Goal: Information Seeking & Learning: Understand process/instructions

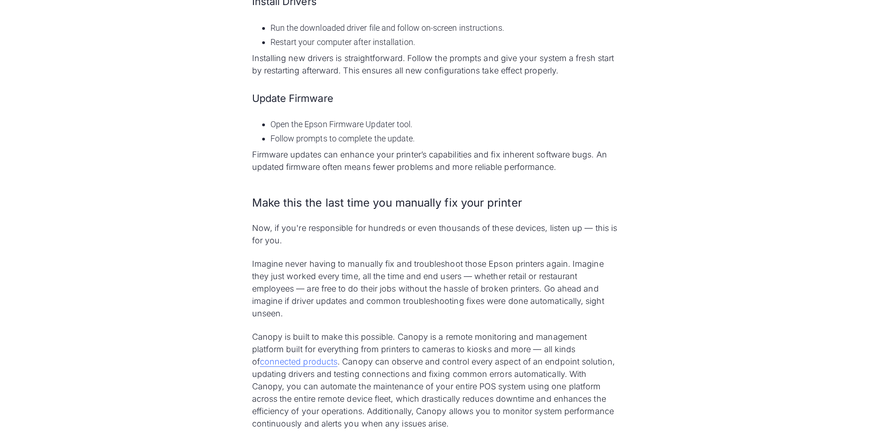
scroll to position [2013, 0]
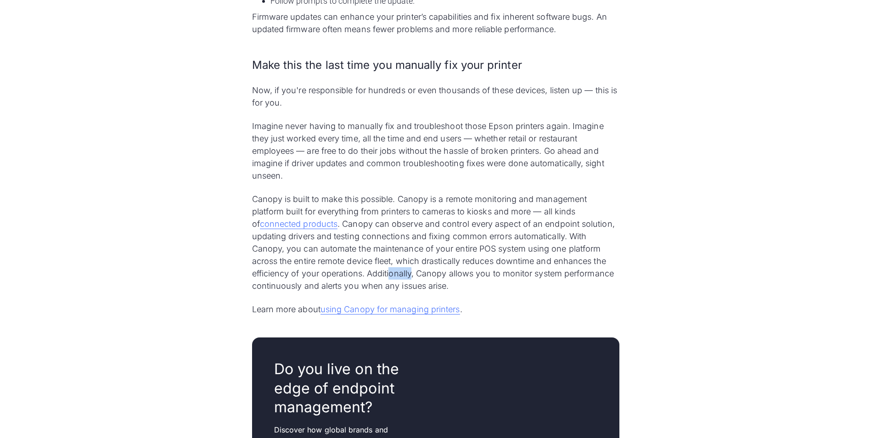
click at [463, 259] on p "Canopy is built to make this possible. Canopy is a remote monitoring and manage…" at bounding box center [436, 242] width 368 height 99
click at [467, 259] on p "Canopy is built to make this possible. Canopy is a remote monitoring and manage…" at bounding box center [436, 242] width 368 height 99
click at [560, 259] on p "Canopy is built to make this possible. Canopy is a remote monitoring and manage…" at bounding box center [436, 242] width 368 height 99
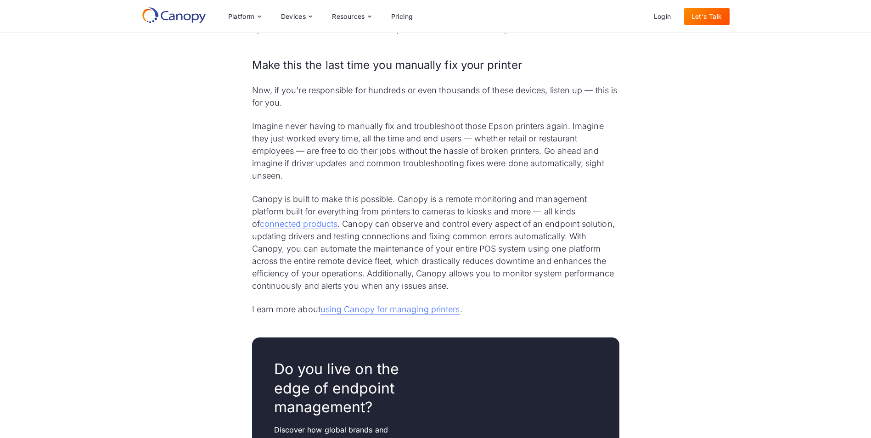
scroll to position [1783, 0]
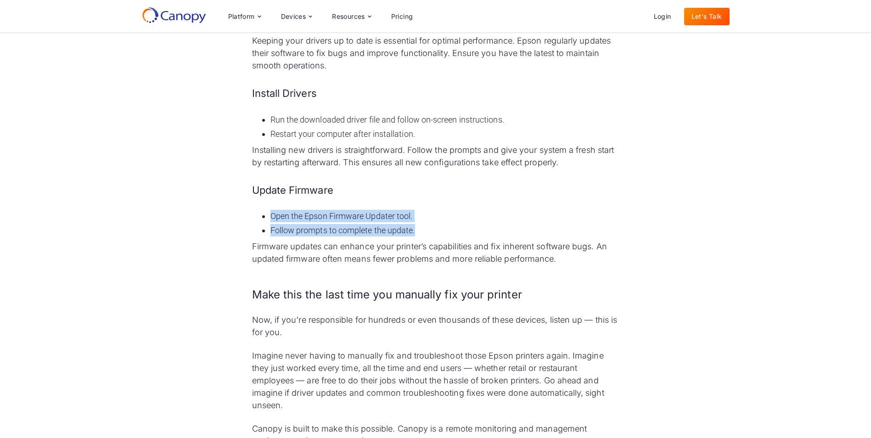
drag, startPoint x: 272, startPoint y: 199, endPoint x: 417, endPoint y: 214, distance: 146.0
click at [417, 214] on ul "Open the Epson Firmware Updater tool. Follow prompts to complete the update." at bounding box center [436, 223] width 368 height 30
click at [328, 210] on li "Open the Epson Firmware Updater tool." at bounding box center [445, 216] width 349 height 12
drag, startPoint x: 313, startPoint y: 204, endPoint x: 410, endPoint y: 199, distance: 97.0
click at [410, 210] on li "Open the Epson Firmware Updater tool." at bounding box center [445, 216] width 349 height 12
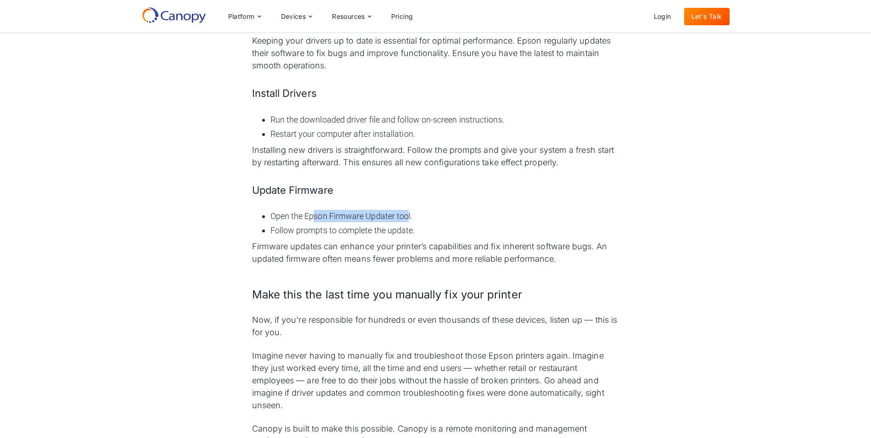
click at [410, 210] on li "Open the Epson Firmware Updater tool." at bounding box center [445, 216] width 349 height 12
drag, startPoint x: 334, startPoint y: 200, endPoint x: 356, endPoint y: 201, distance: 22.5
click at [356, 210] on li "Open the Epson Firmware Updater tool." at bounding box center [445, 216] width 349 height 12
click at [359, 210] on li "Open the Epson Firmware Updater tool." at bounding box center [445, 216] width 349 height 12
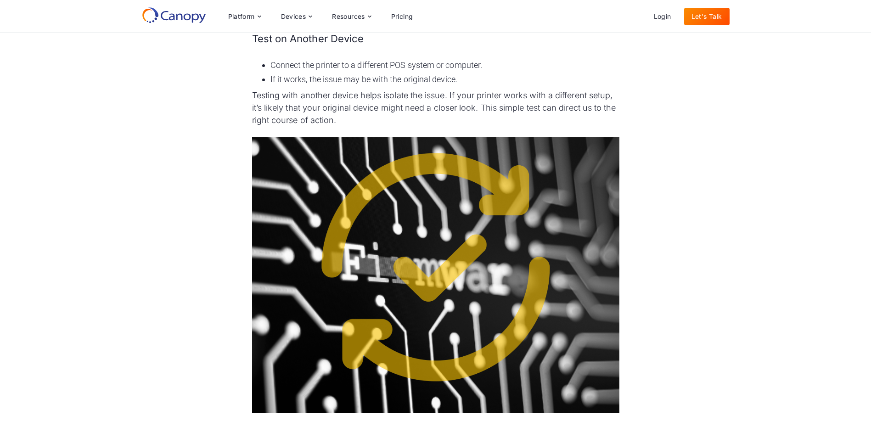
scroll to position [864, 0]
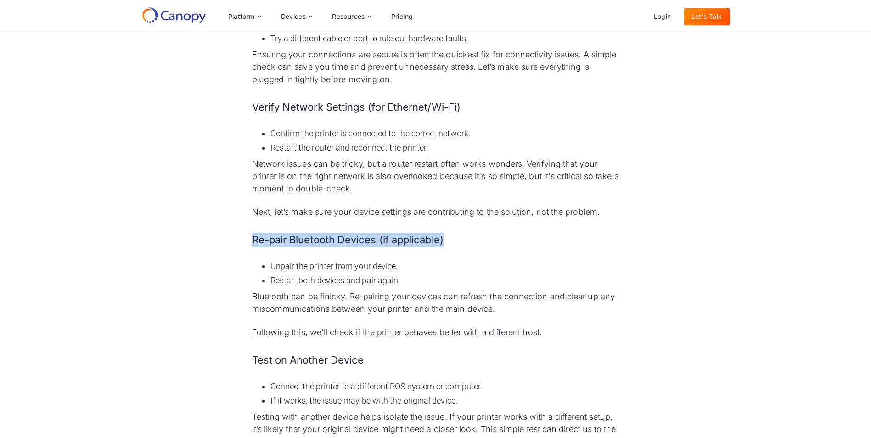
drag, startPoint x: 253, startPoint y: 222, endPoint x: 460, endPoint y: 225, distance: 207.2
click at [460, 233] on h4 "Re-pair Bluetooth Devices (if applicable)" at bounding box center [436, 240] width 368 height 14
drag, startPoint x: 460, startPoint y: 225, endPoint x: 446, endPoint y: 218, distance: 15.4
click at [446, 233] on h4 "Re-pair Bluetooth Devices (if applicable)" at bounding box center [436, 240] width 368 height 14
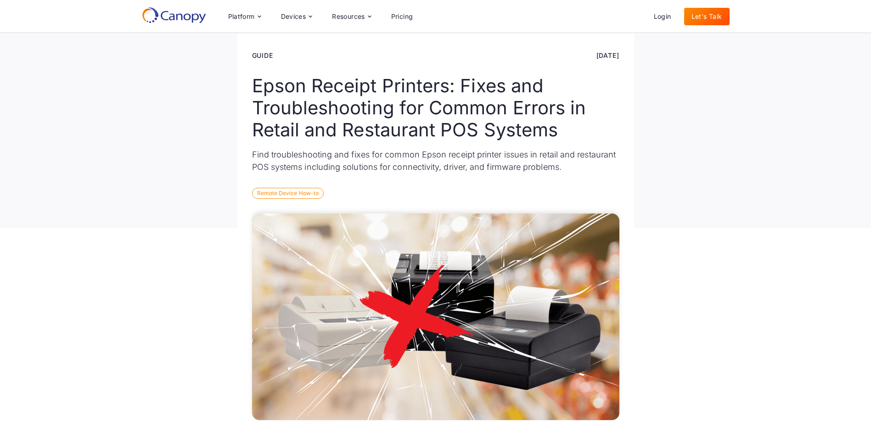
scroll to position [0, 0]
